Goal: Information Seeking & Learning: Learn about a topic

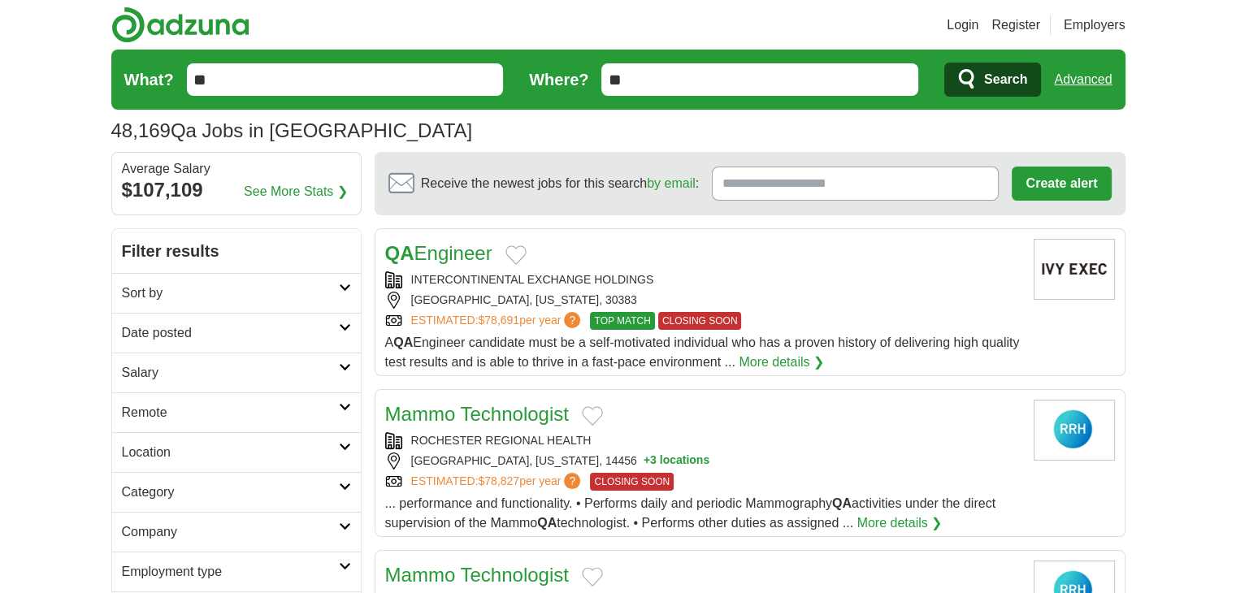
click at [267, 336] on h2 "Date posted" at bounding box center [230, 334] width 217 height 20
click at [178, 371] on link "Last 24 hours" at bounding box center [236, 373] width 229 height 20
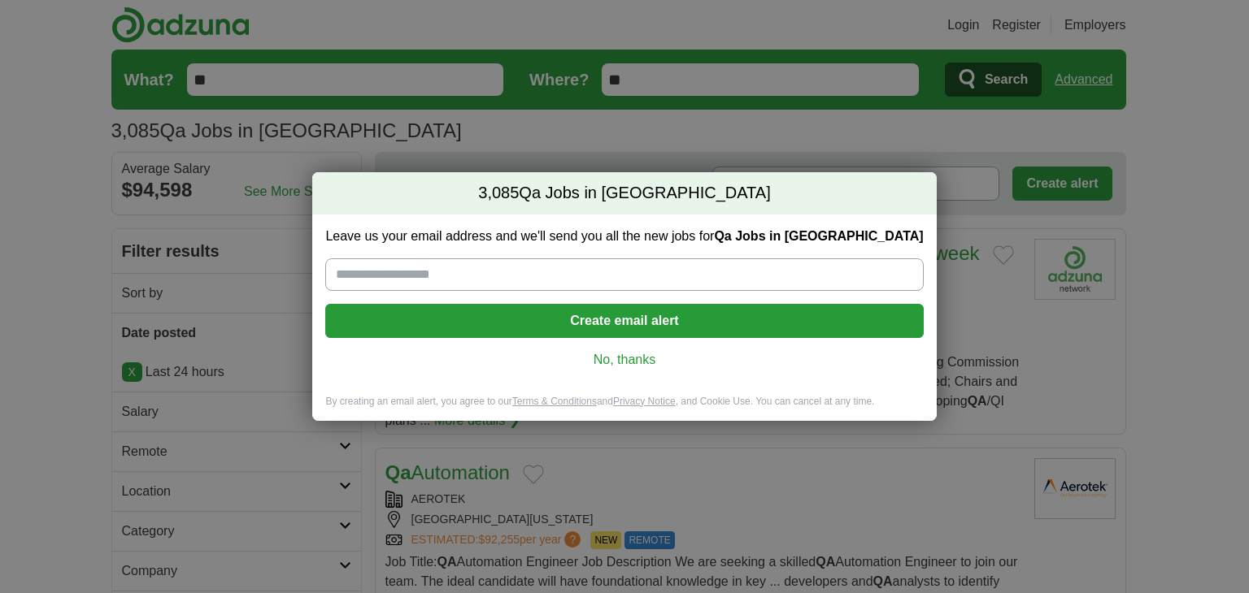
click at [641, 362] on link "No, thanks" at bounding box center [623, 360] width 571 height 18
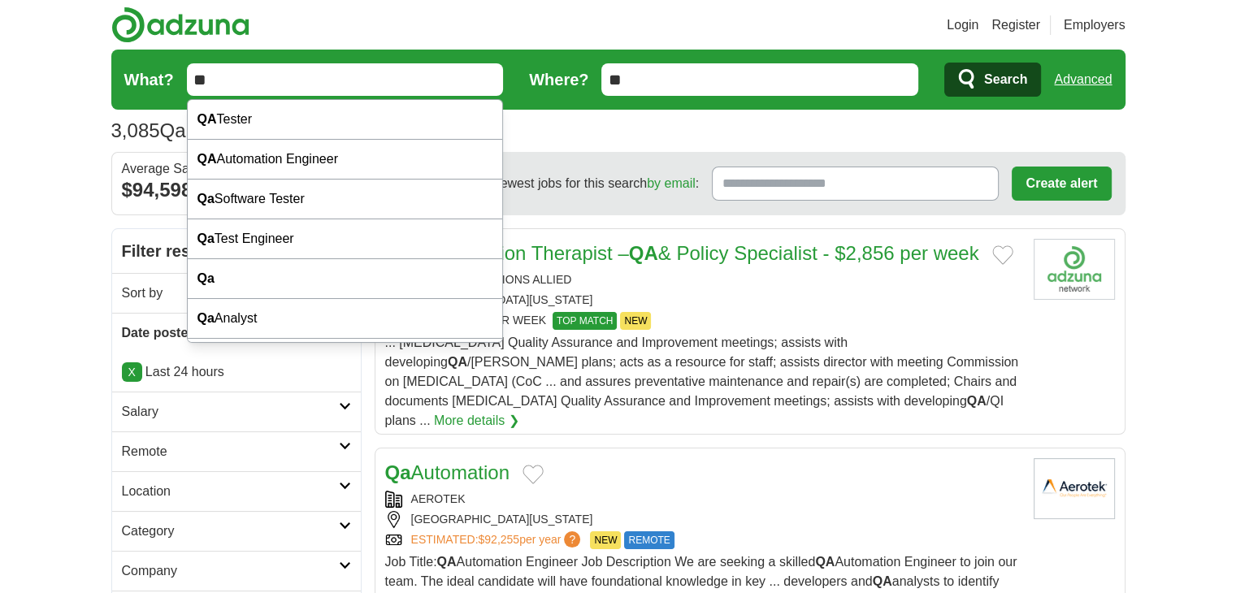
drag, startPoint x: 304, startPoint y: 95, endPoint x: 176, endPoint y: 91, distance: 127.7
click at [177, 91] on form "What? ** Where? ** Search Advanced" at bounding box center [618, 80] width 1015 height 60
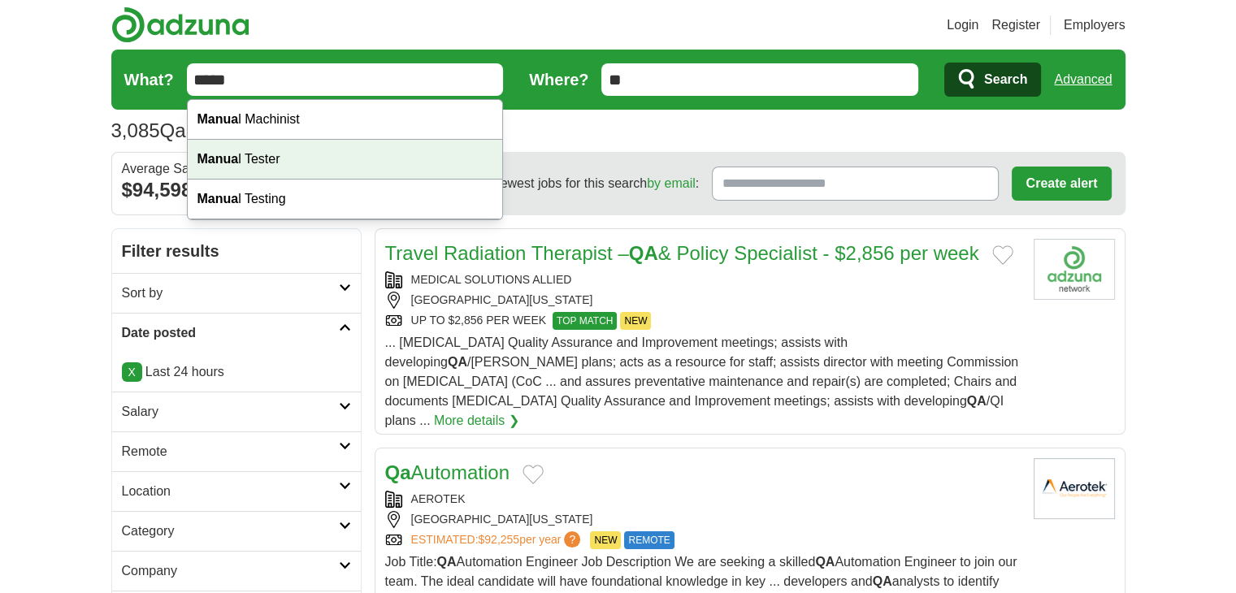
click at [228, 150] on div "Manua l Tester" at bounding box center [345, 160] width 315 height 40
type input "**********"
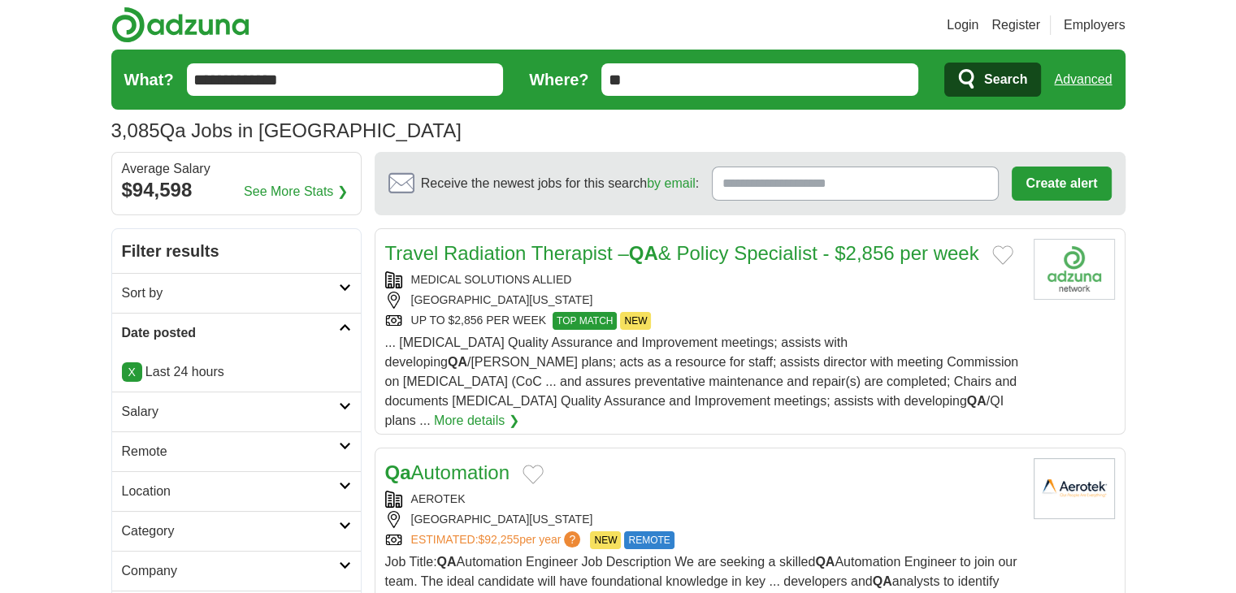
click at [1002, 80] on span "Search" at bounding box center [1005, 79] width 43 height 33
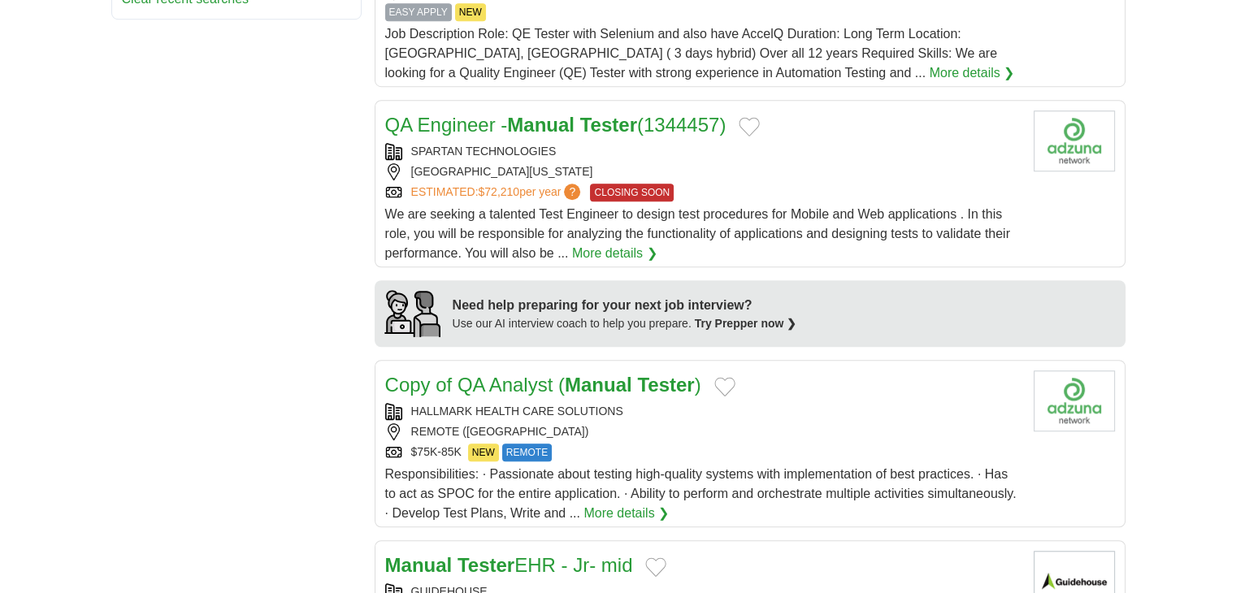
scroll to position [1138, 0]
click at [559, 126] on strong "Manual" at bounding box center [540, 125] width 67 height 22
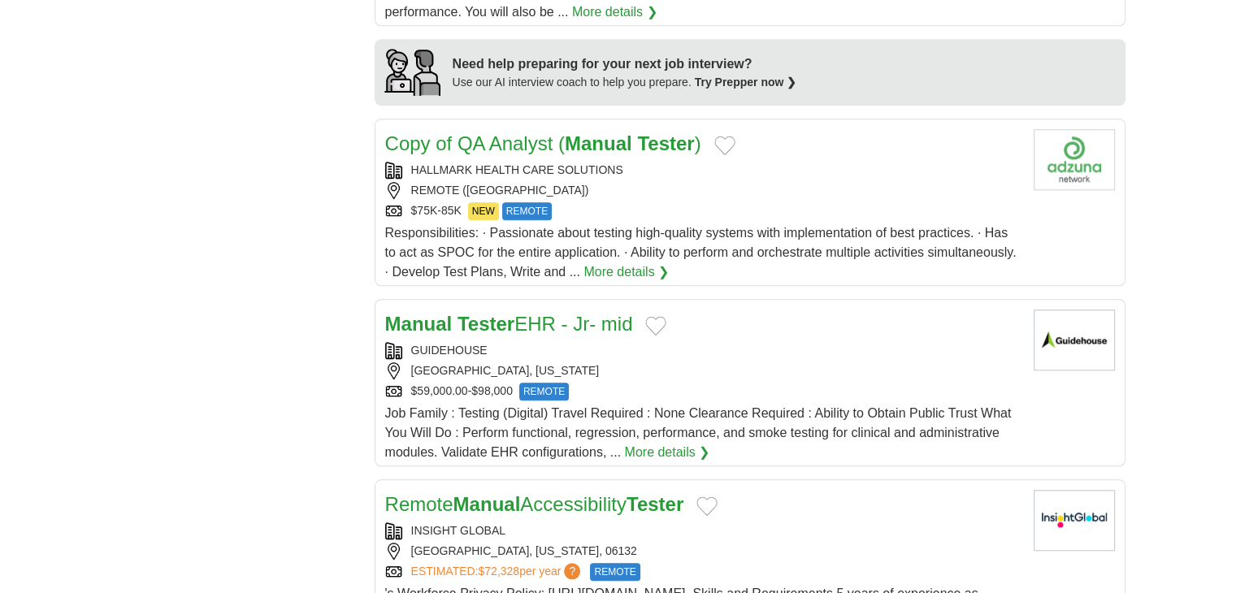
scroll to position [1382, 0]
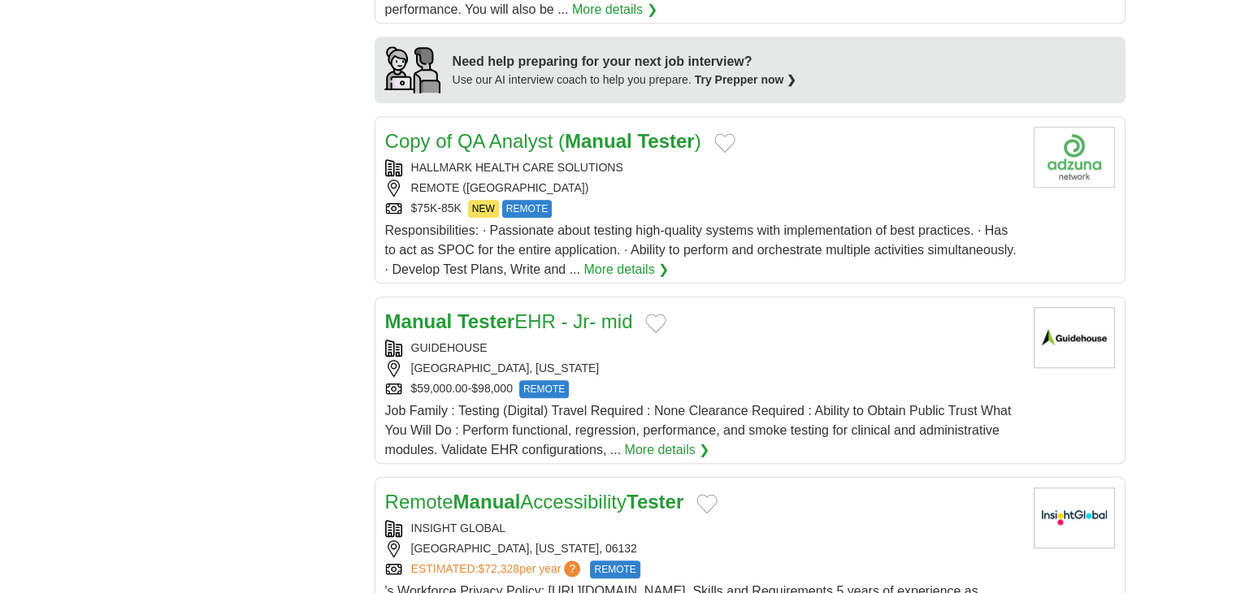
click at [559, 328] on h2 "Manual Tester EHR - Jr- mid" at bounding box center [509, 321] width 248 height 29
